Goal: Task Accomplishment & Management: Book appointment/travel/reservation

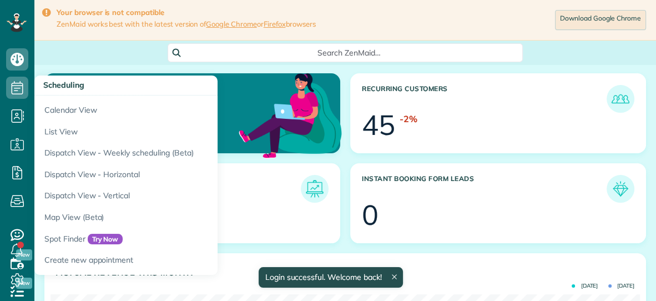
scroll to position [262, 589]
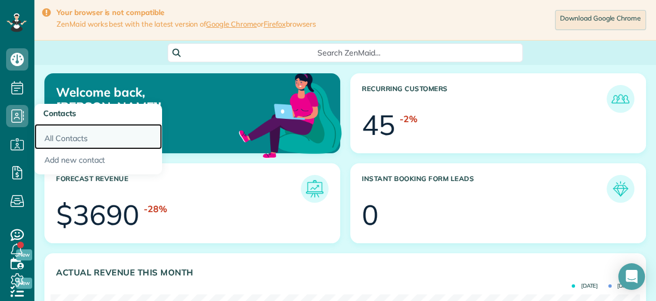
click at [52, 135] on link "All Contacts" at bounding box center [98, 137] width 128 height 26
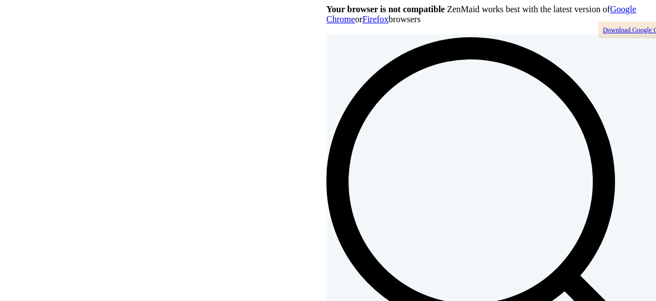
scroll to position [4, 4]
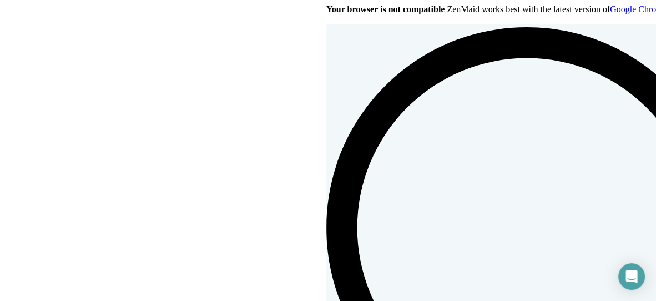
scroll to position [92, 0]
type input "******"
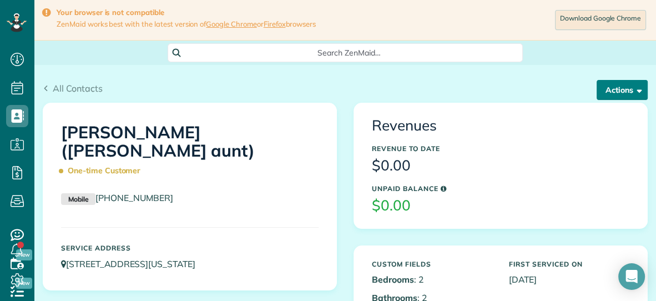
click at [603, 93] on button "Actions" at bounding box center [622, 90] width 51 height 20
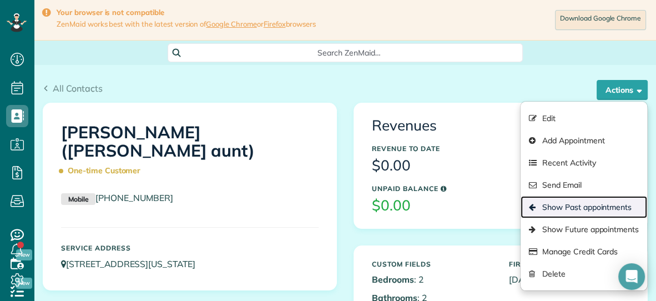
click at [559, 214] on link "Show Past appointments" at bounding box center [584, 207] width 127 height 22
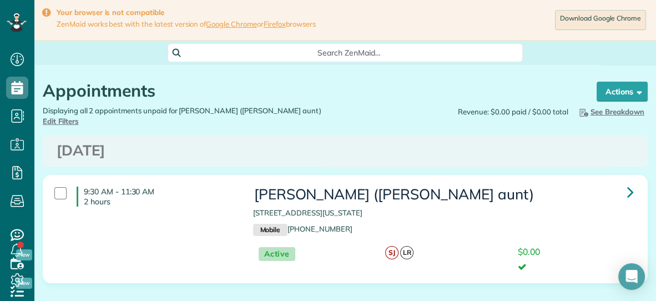
scroll to position [300, 34]
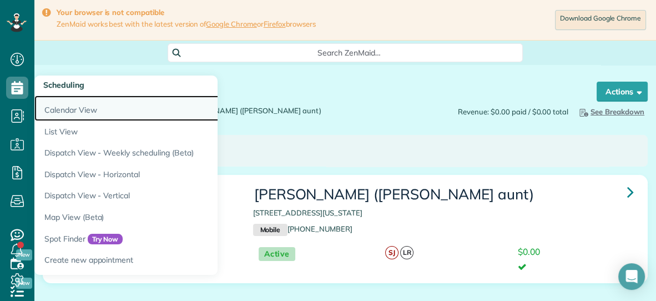
click at [66, 110] on link "Calendar View" at bounding box center [173, 109] width 278 height 26
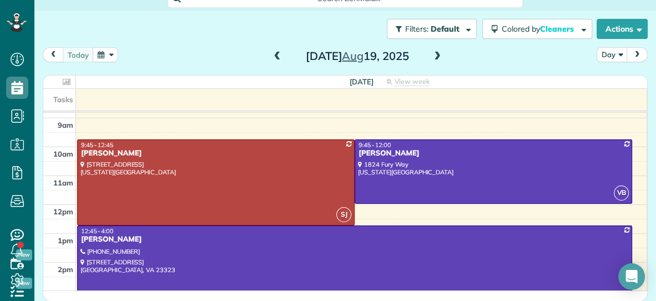
scroll to position [52, 0]
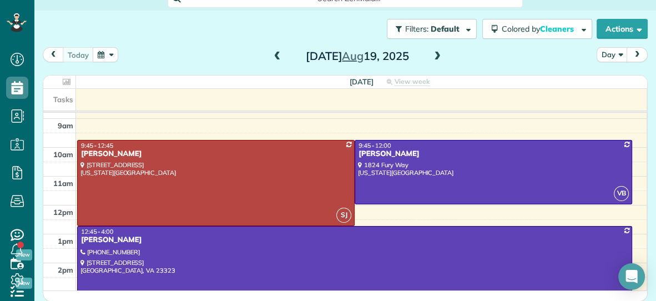
click at [436, 58] on span at bounding box center [437, 57] width 12 height 10
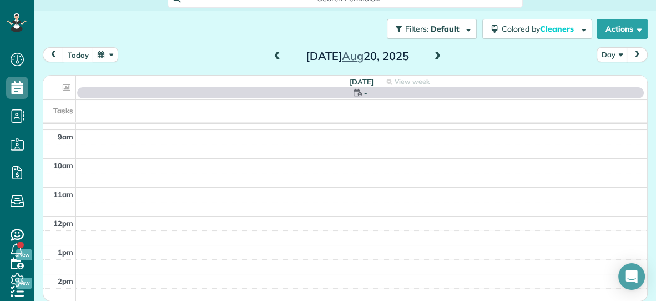
scroll to position [0, 0]
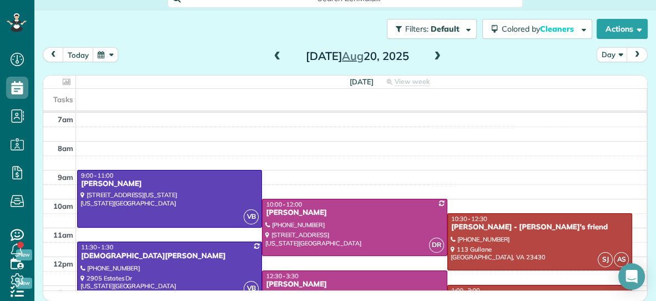
click at [436, 58] on span at bounding box center [437, 57] width 12 height 10
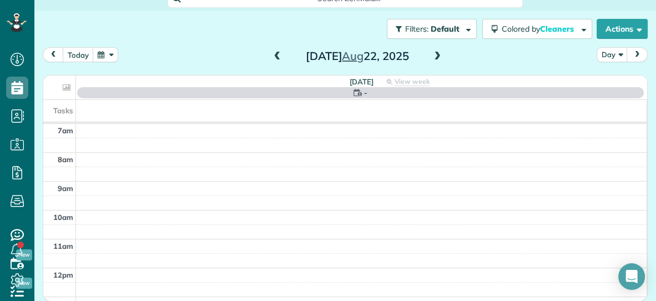
click at [436, 58] on span at bounding box center [437, 57] width 12 height 10
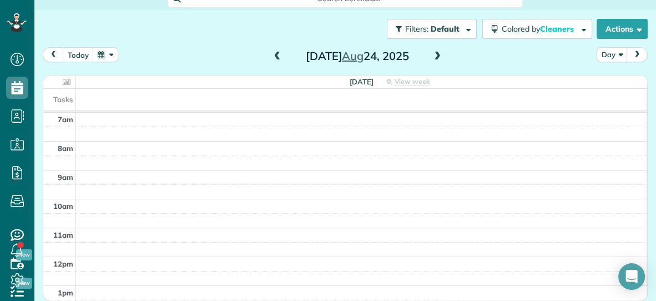
click at [277, 56] on span at bounding box center [278, 57] width 12 height 10
click at [99, 52] on button "button" at bounding box center [106, 54] width 26 height 15
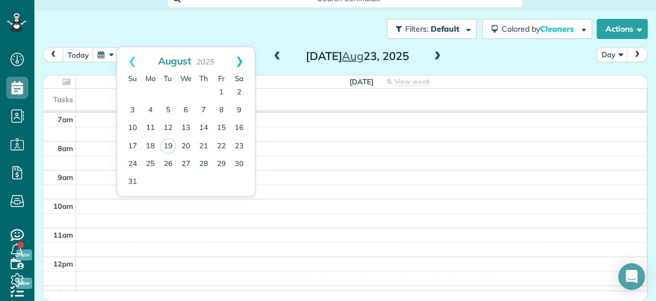
click at [244, 62] on link "Next" at bounding box center [239, 61] width 31 height 28
click at [185, 93] on link "3" at bounding box center [186, 93] width 18 height 18
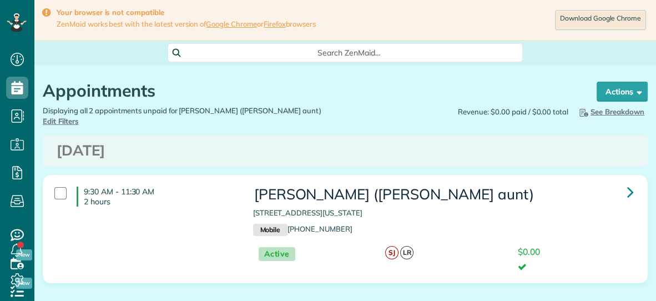
scroll to position [4, 4]
click at [623, 93] on button "Actions" at bounding box center [622, 92] width 51 height 20
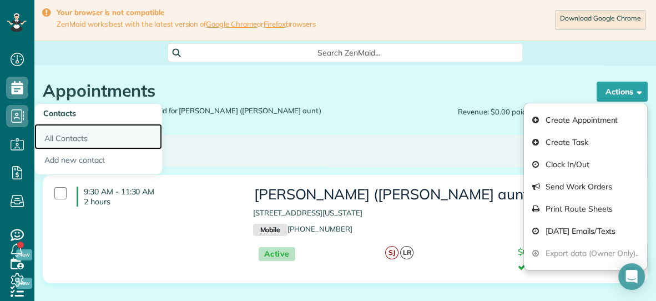
click at [48, 135] on link "All Contacts" at bounding box center [98, 137] width 128 height 26
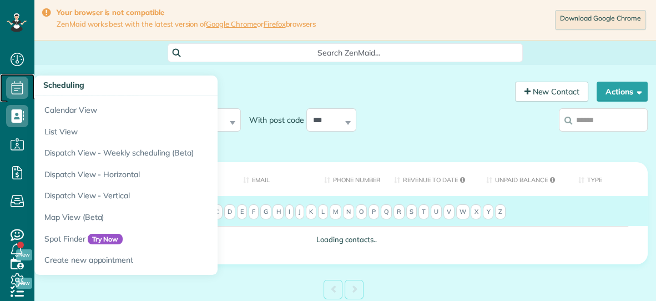
click at [21, 91] on icon at bounding box center [17, 88] width 22 height 22
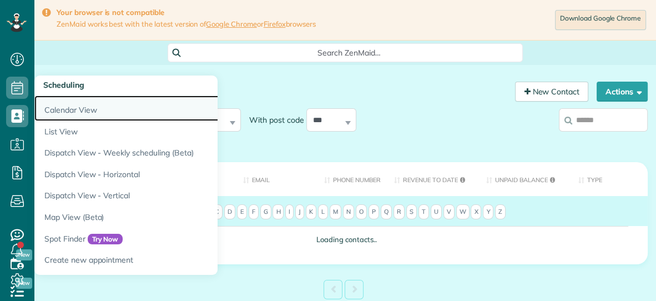
click at [63, 105] on link "Calendar View" at bounding box center [173, 109] width 278 height 26
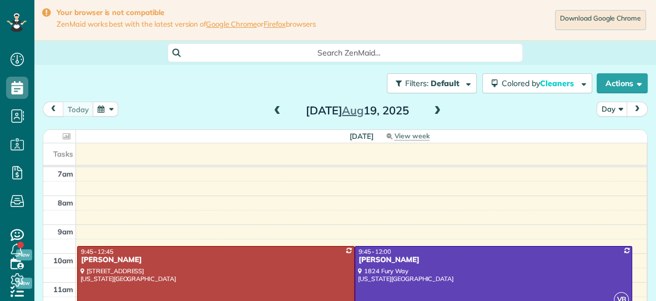
scroll to position [4, 4]
click at [102, 112] on button "button" at bounding box center [106, 109] width 26 height 15
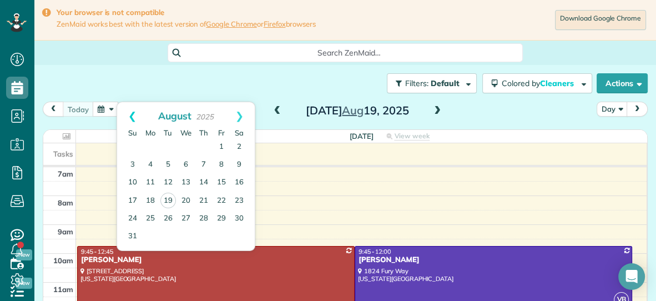
click at [130, 118] on link "Prev" at bounding box center [132, 116] width 31 height 28
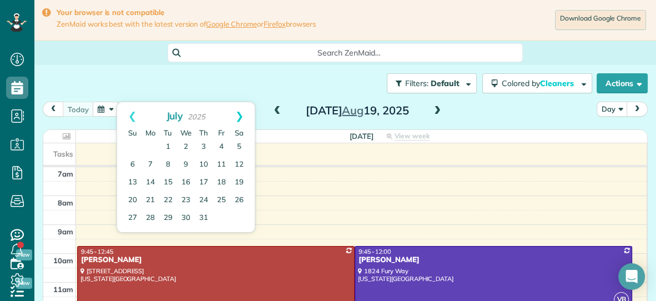
click at [243, 120] on link "Next" at bounding box center [239, 116] width 31 height 28
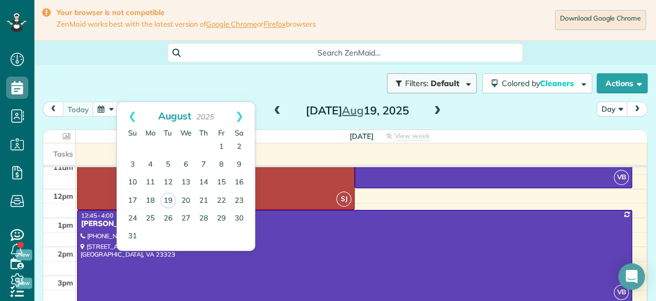
scroll to position [125, 0]
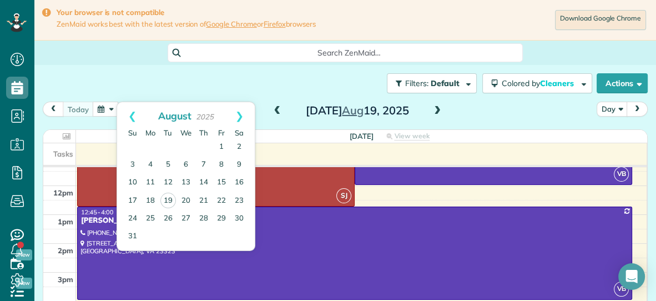
click at [437, 109] on span at bounding box center [437, 111] width 12 height 10
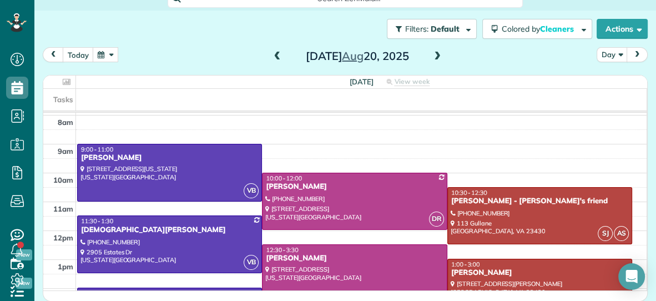
scroll to position [24, 0]
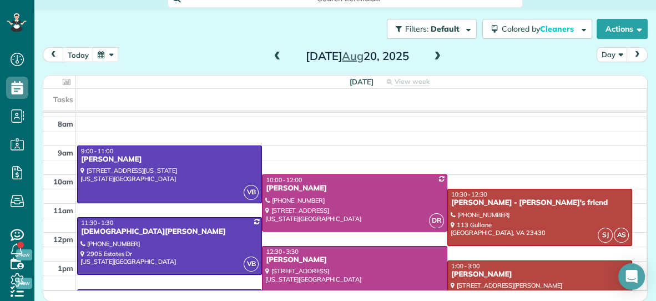
click at [440, 54] on span at bounding box center [437, 57] width 12 height 10
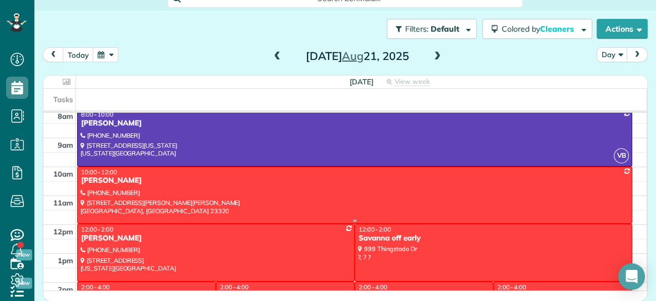
scroll to position [0, 0]
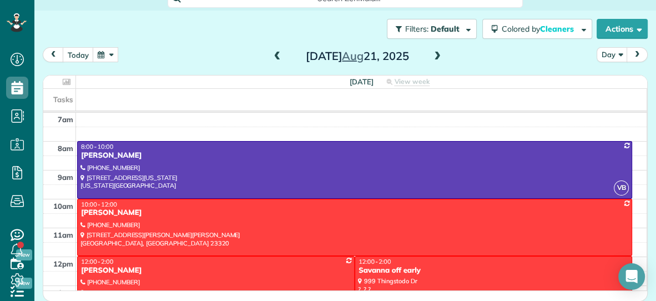
click at [100, 51] on button "button" at bounding box center [106, 54] width 26 height 15
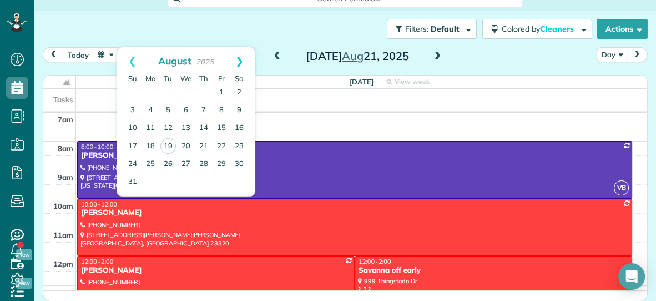
click at [243, 59] on link "Next" at bounding box center [239, 61] width 31 height 28
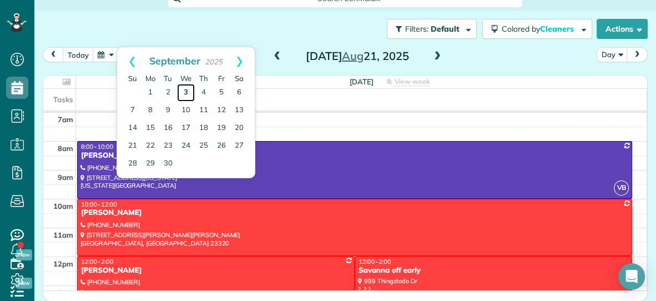
click at [186, 93] on link "3" at bounding box center [186, 93] width 18 height 18
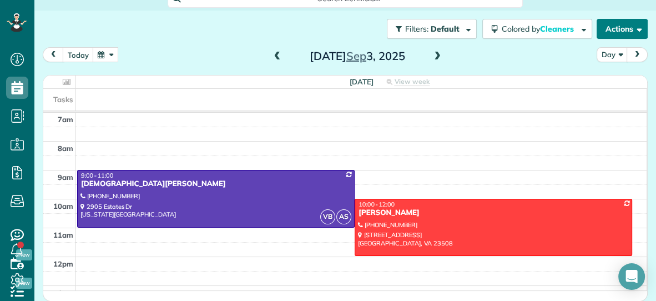
click at [608, 23] on button "Actions" at bounding box center [622, 29] width 51 height 20
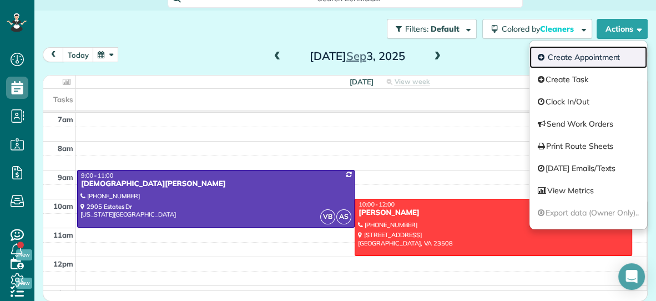
click at [586, 56] on link "Create Appointment" at bounding box center [589, 57] width 118 height 22
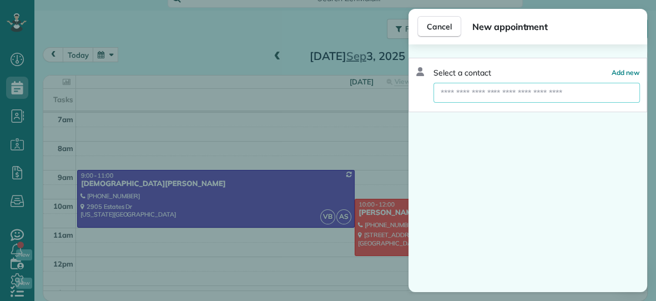
click at [531, 96] on input "text" at bounding box center [537, 93] width 207 height 20
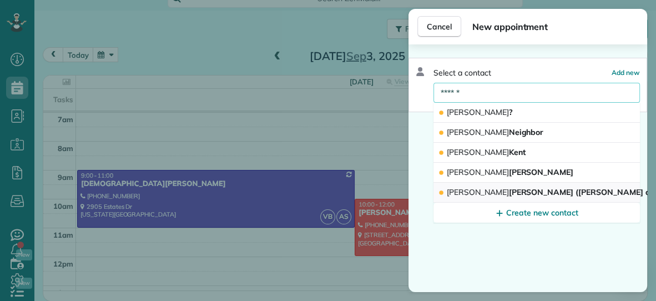
type input "******"
click at [500, 192] on span "[PERSON_NAME] ([PERSON_NAME] aunt)" at bounding box center [556, 192] width 218 height 10
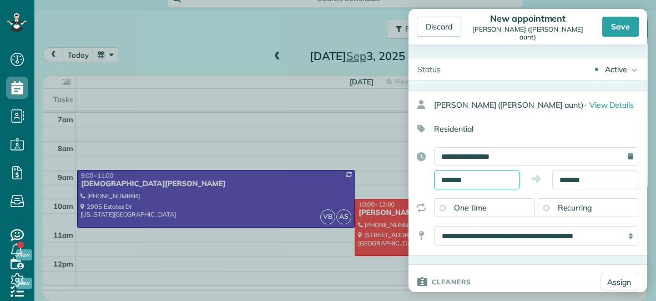
click at [502, 189] on input "*******" at bounding box center [477, 179] width 86 height 19
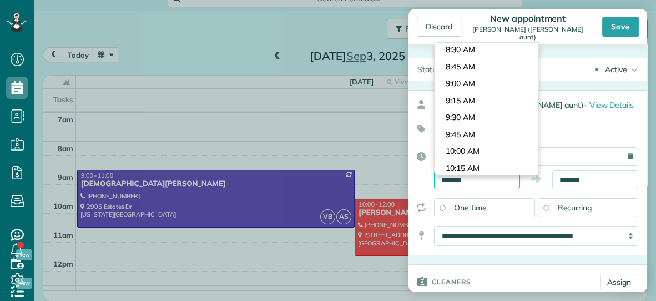
scroll to position [559, 0]
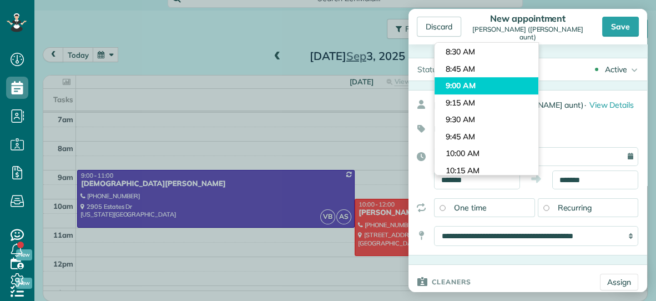
click at [479, 82] on body "Dashboard Scheduling Calendar View List View Dispatch View - Weekly scheduling …" at bounding box center [328, 150] width 656 height 301
type input "*******"
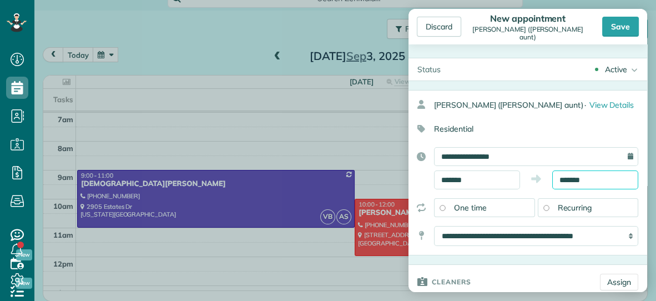
click at [601, 189] on input "*******" at bounding box center [595, 179] width 86 height 19
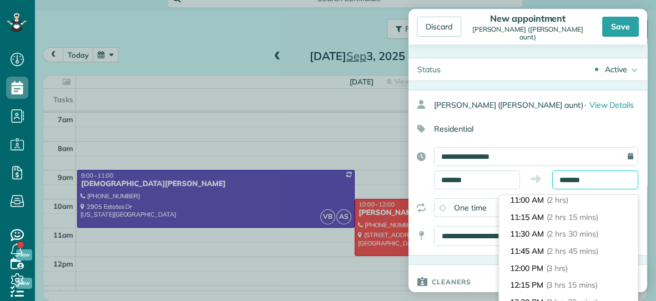
scroll to position [134, 0]
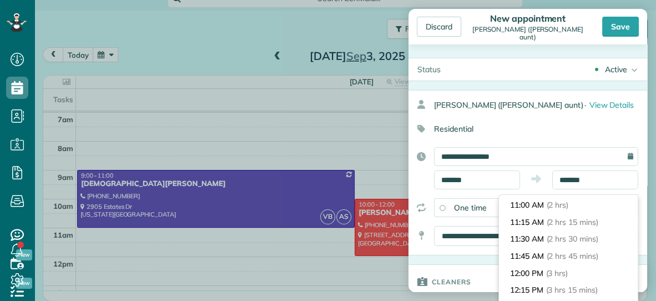
click at [575, 207] on li "11:00 AM (2 hrs)" at bounding box center [568, 205] width 139 height 17
type input "********"
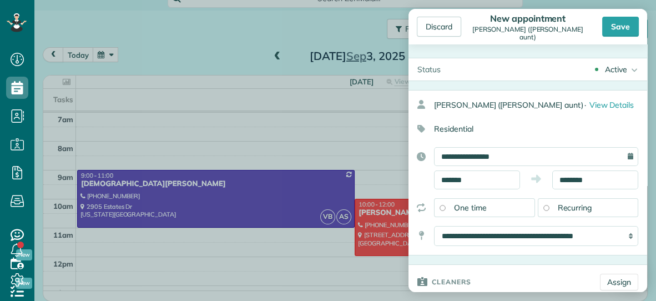
click at [592, 217] on div "Recurring" at bounding box center [588, 207] width 101 height 19
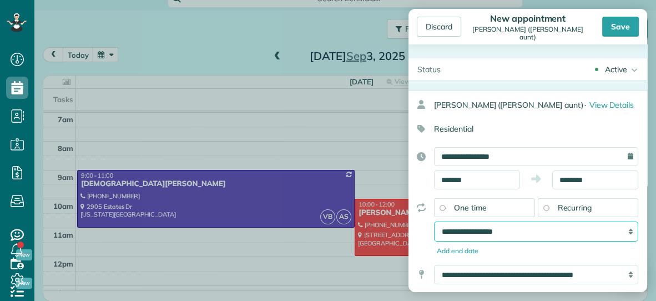
click at [486, 242] on select "**********" at bounding box center [536, 232] width 204 height 20
select select "**********"
click at [434, 232] on select "**********" at bounding box center [536, 232] width 204 height 20
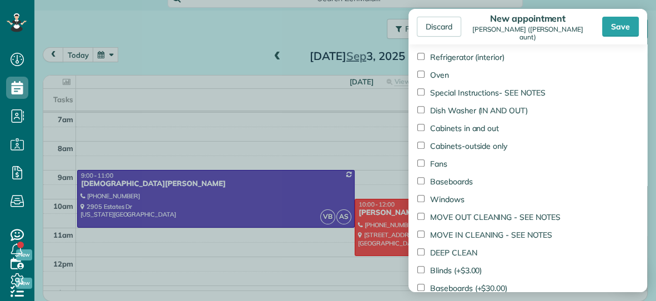
scroll to position [661, 0]
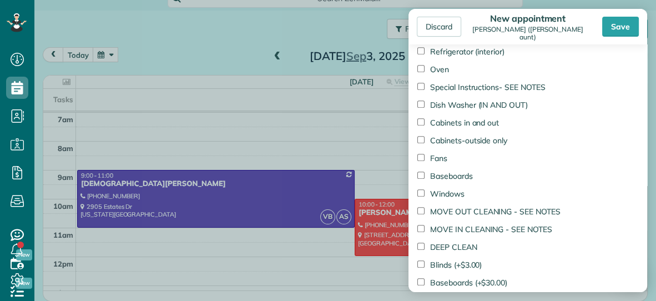
click at [425, 164] on label "Fans" at bounding box center [433, 158] width 30 height 11
click at [608, 26] on div "Save" at bounding box center [620, 27] width 37 height 20
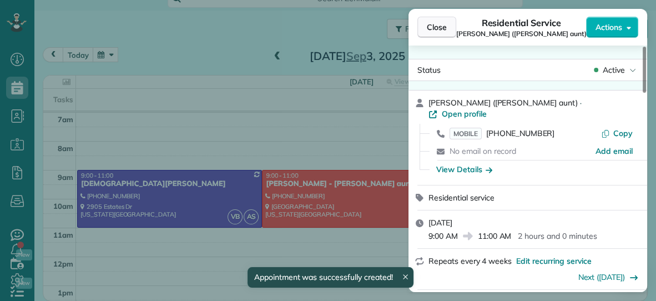
click at [446, 28] on span "Close" at bounding box center [437, 27] width 20 height 11
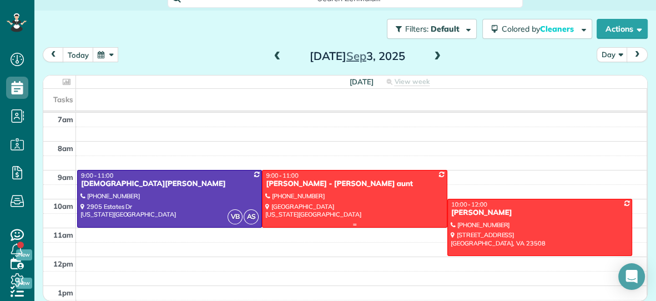
scroll to position [155, 0]
